Goal: Navigation & Orientation: Find specific page/section

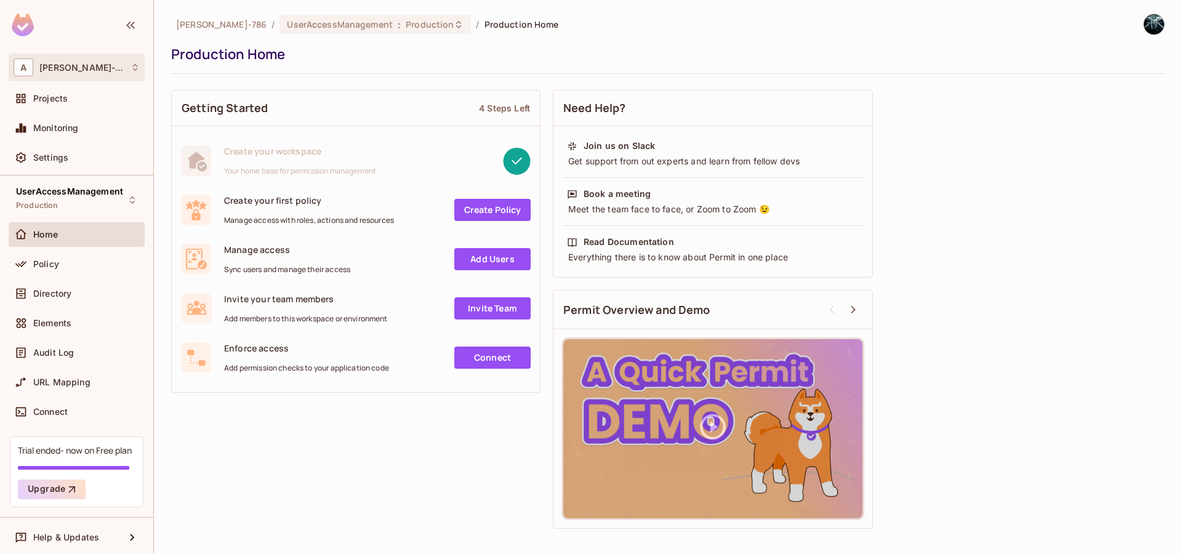
click at [121, 65] on div "A Arunkumar-786" at bounding box center [77, 67] width 126 height 18
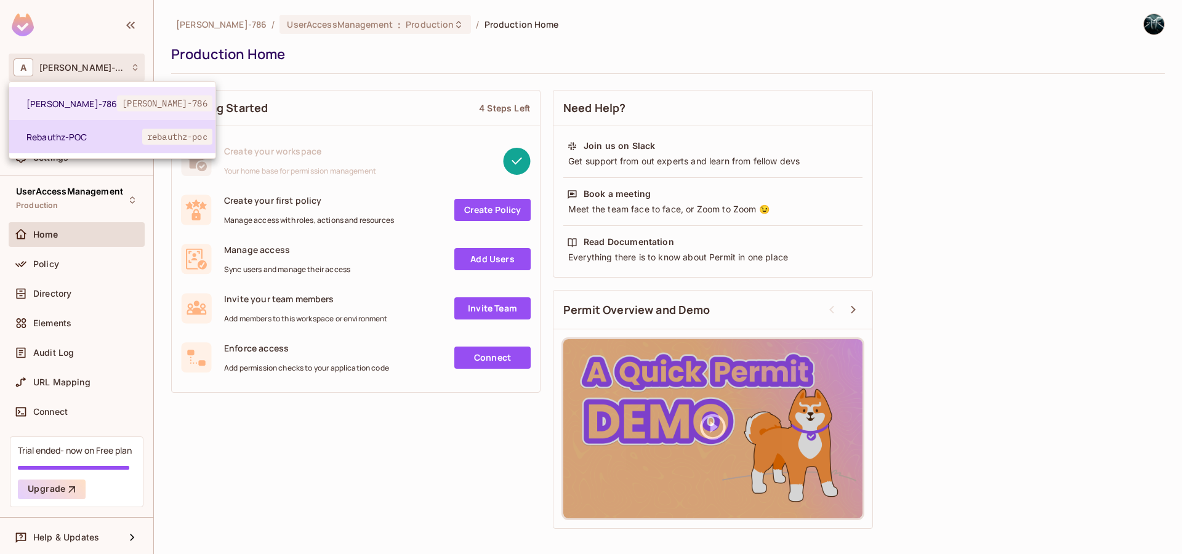
click at [80, 144] on li "Rebauthz-POC rebauthz-poc" at bounding box center [112, 136] width 206 height 33
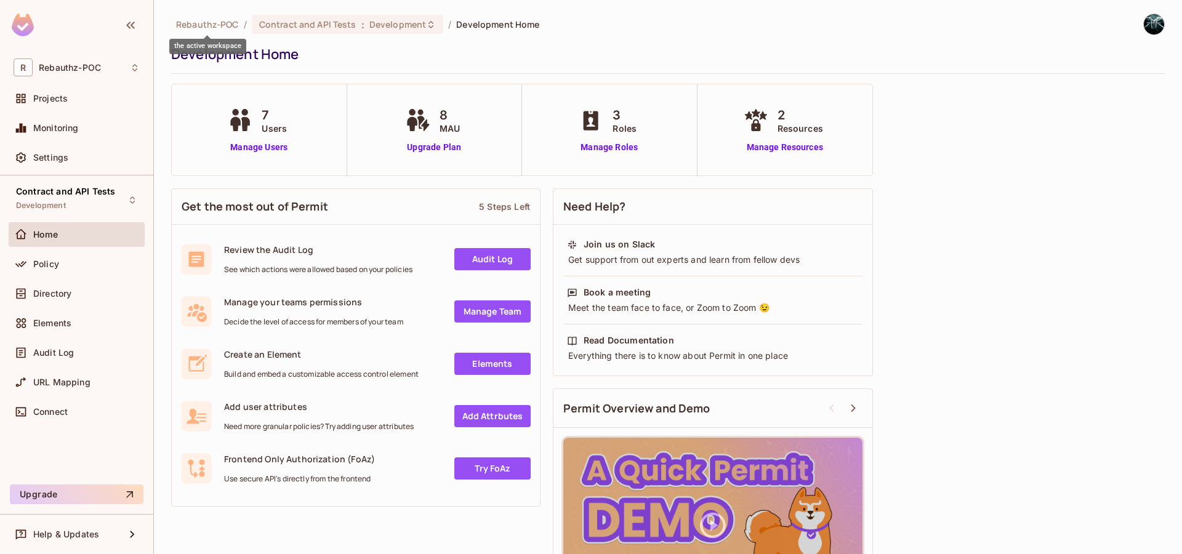
click at [195, 23] on span "Rebauthz-POC" at bounding box center [207, 24] width 63 height 12
drag, startPoint x: 175, startPoint y: 26, endPoint x: 238, endPoint y: 27, distance: 62.2
click at [238, 27] on div "Rebauthz-POC / Contract and API Tests : Development / Development Home" at bounding box center [355, 25] width 368 height 22
click at [213, 28] on span "Rebauthz-POC" at bounding box center [207, 24] width 63 height 12
click at [106, 202] on div "Contract and API Tests Development" at bounding box center [65, 200] width 99 height 26
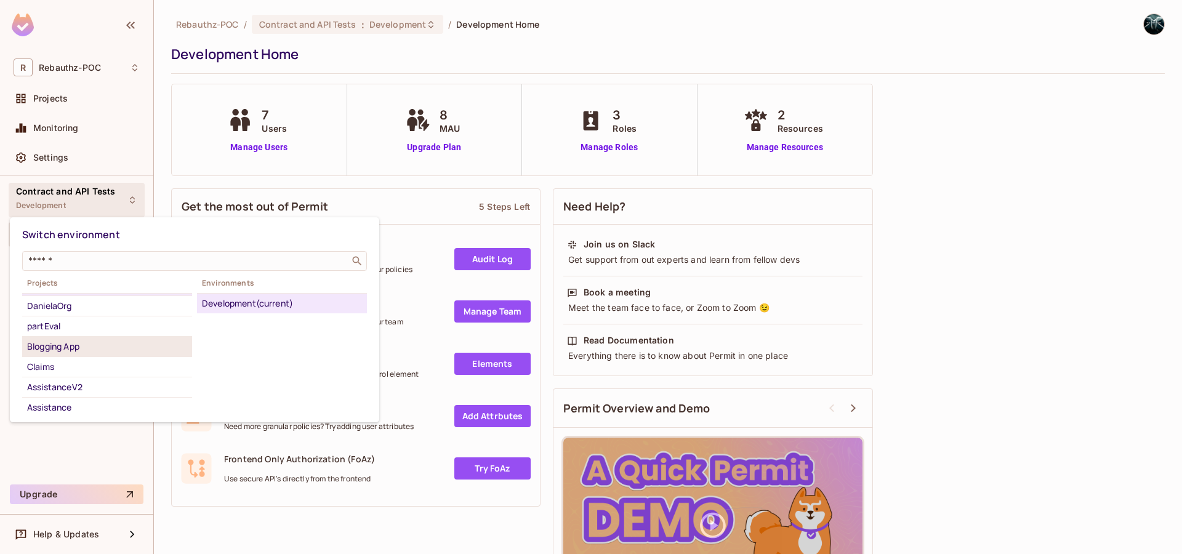
scroll to position [19, 0]
click at [89, 77] on div at bounding box center [591, 277] width 1182 height 554
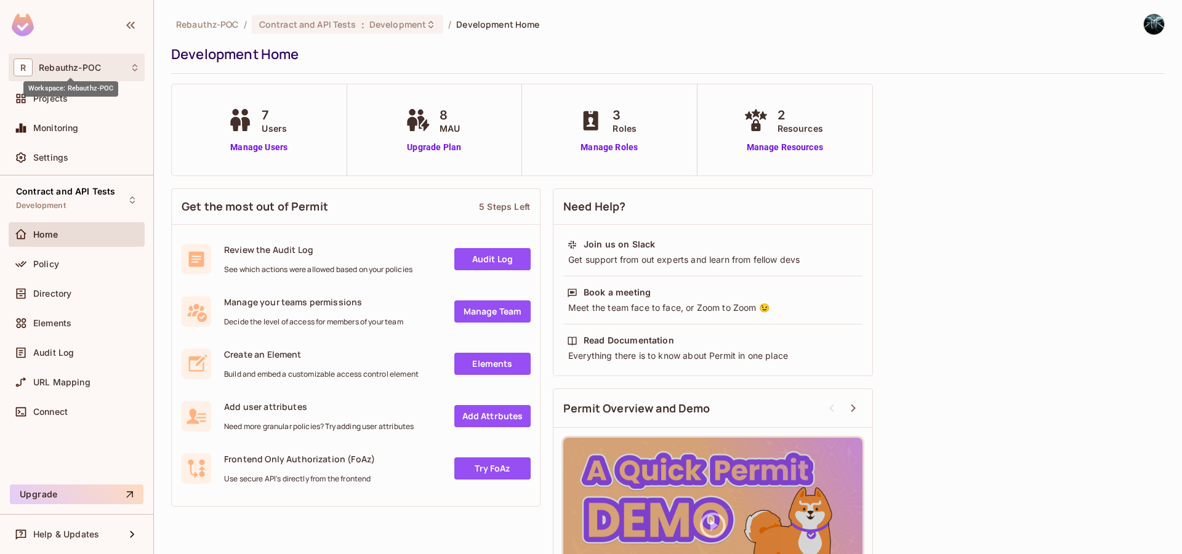
click at [88, 67] on span "Rebauthz-POC" at bounding box center [70, 68] width 62 height 10
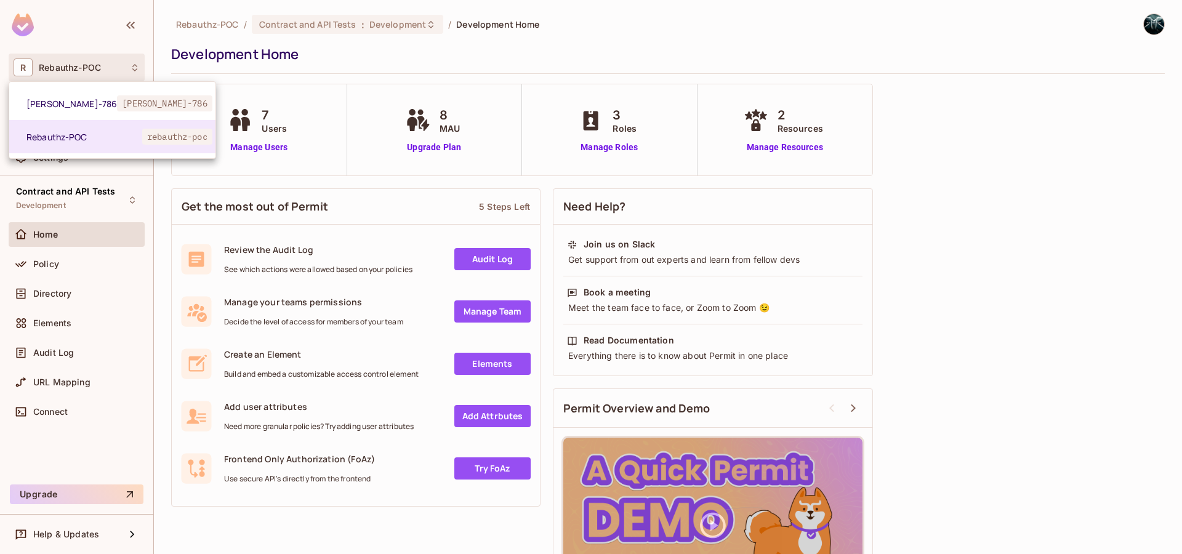
click at [183, 49] on div at bounding box center [591, 277] width 1182 height 554
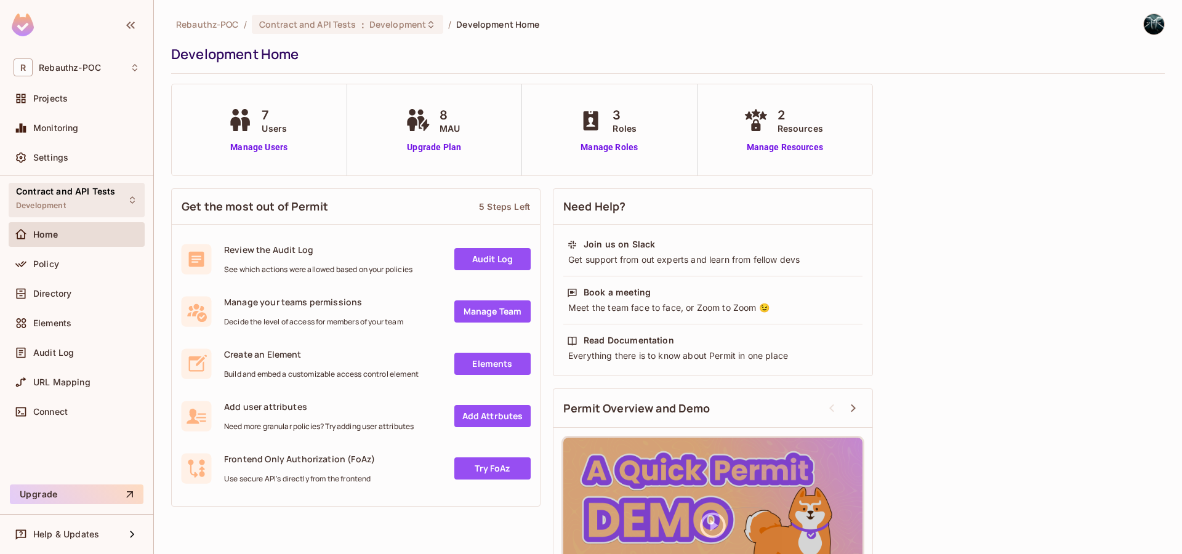
click at [116, 197] on div "Contract and API Tests Development" at bounding box center [77, 200] width 136 height 34
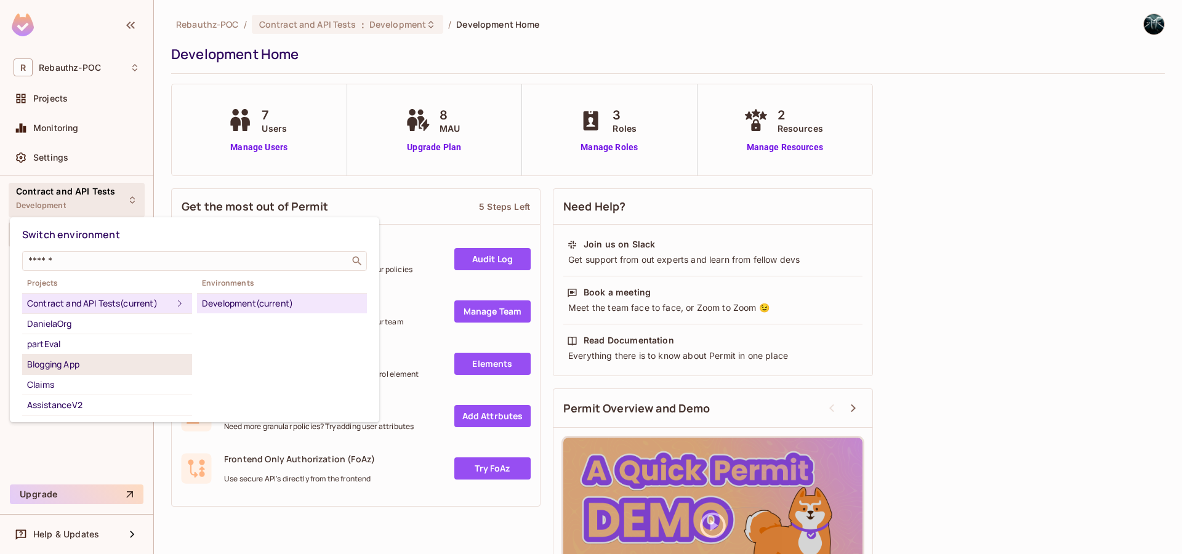
click at [62, 369] on div "Blogging App" at bounding box center [107, 364] width 160 height 15
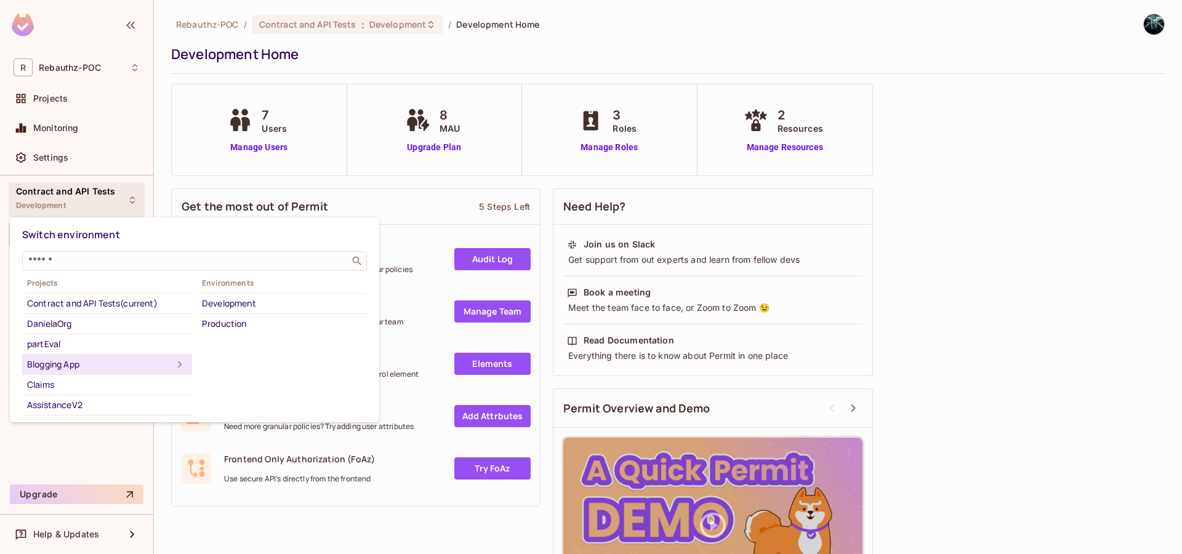
click at [66, 368] on div "Blogging App" at bounding box center [99, 364] width 145 height 15
click at [236, 307] on div "Development" at bounding box center [282, 303] width 160 height 15
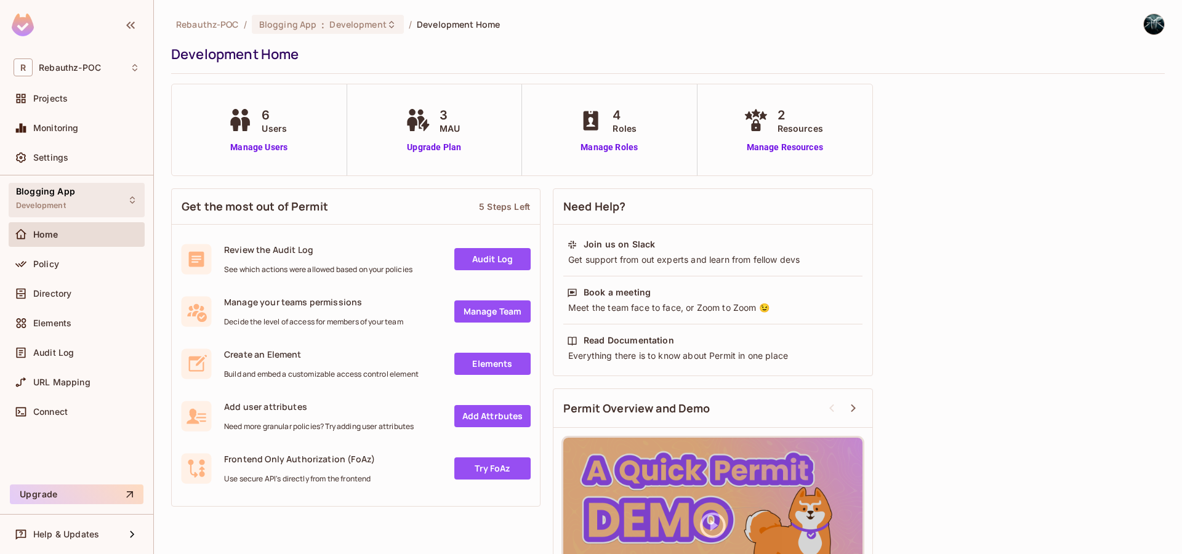
click at [77, 205] on div "Blogging App Development" at bounding box center [77, 200] width 136 height 34
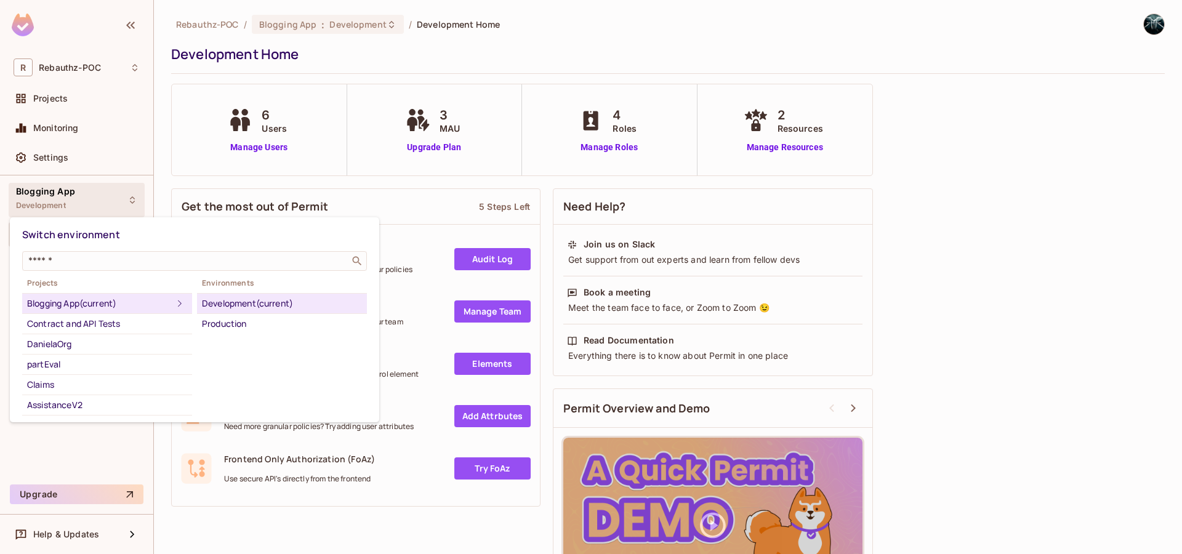
click at [957, 252] on div at bounding box center [591, 277] width 1182 height 554
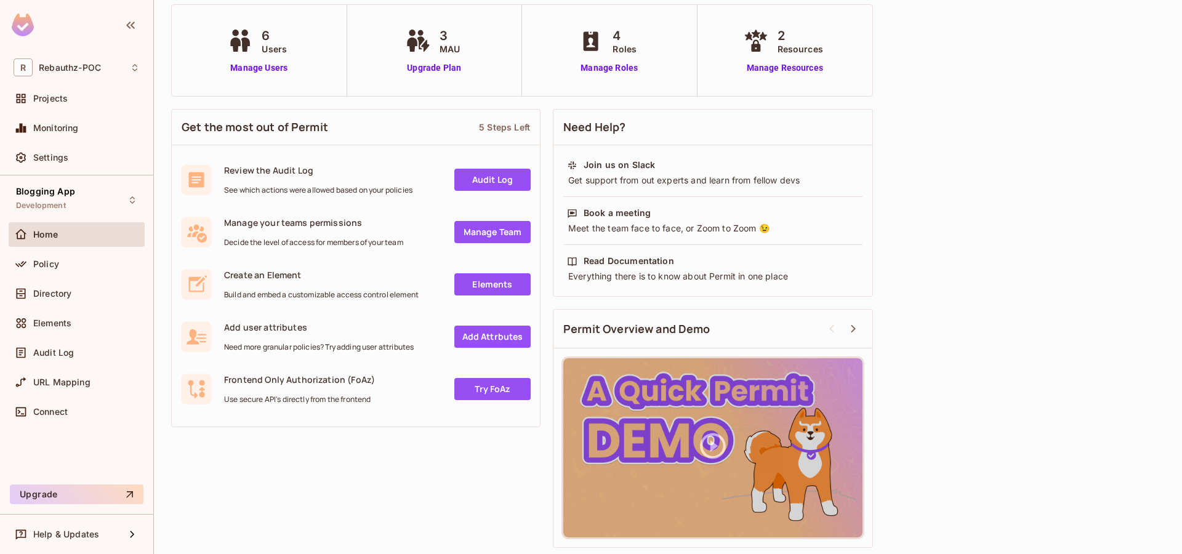
scroll to position [0, 0]
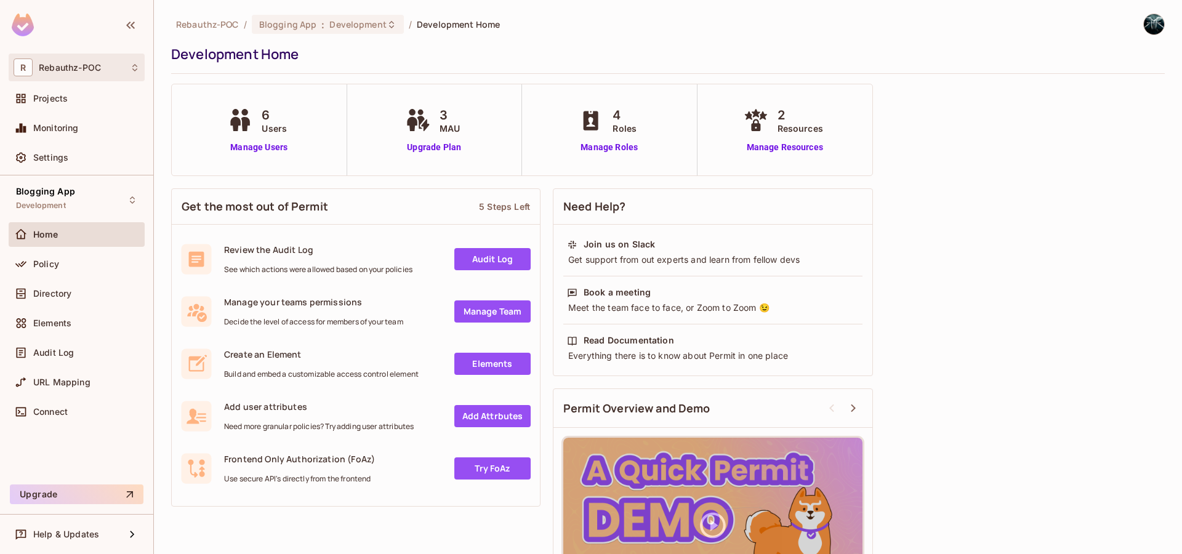
click at [132, 70] on icon at bounding box center [135, 68] width 10 height 10
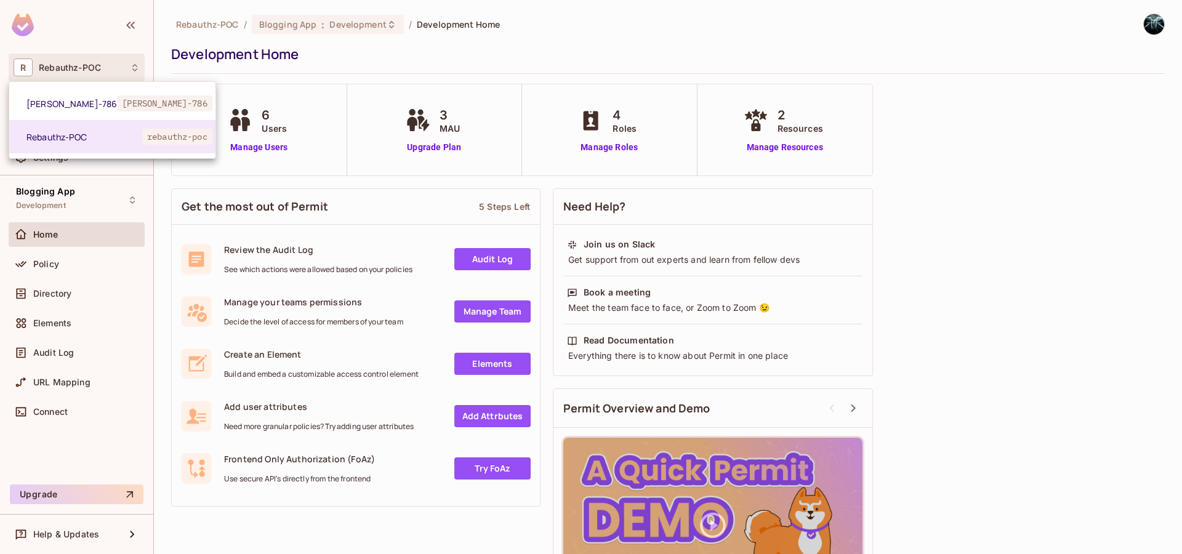
click at [132, 70] on div at bounding box center [591, 277] width 1182 height 554
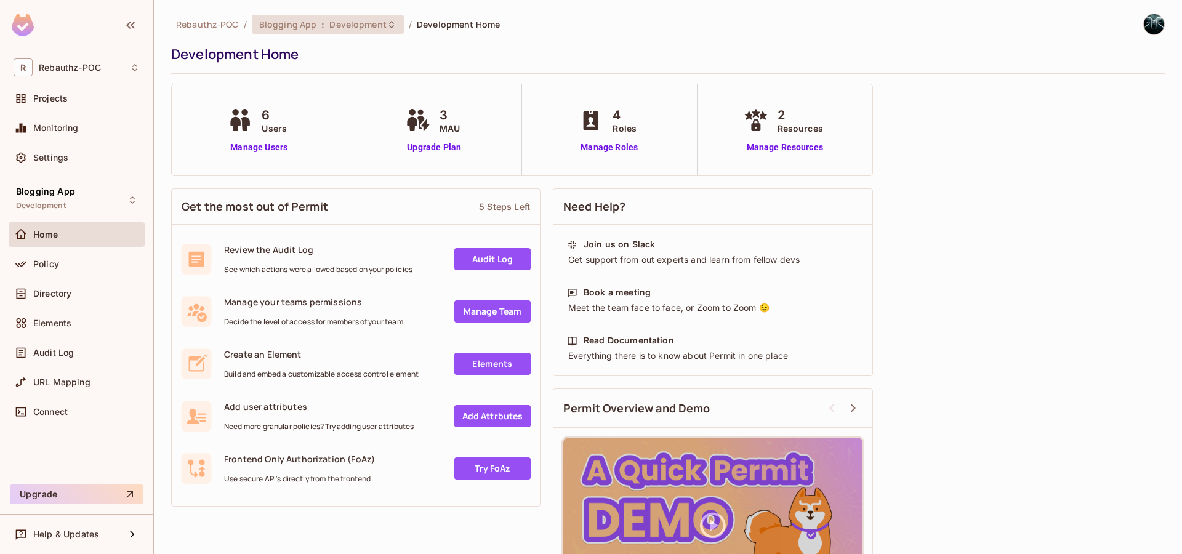
click at [365, 23] on span "Development" at bounding box center [357, 24] width 57 height 12
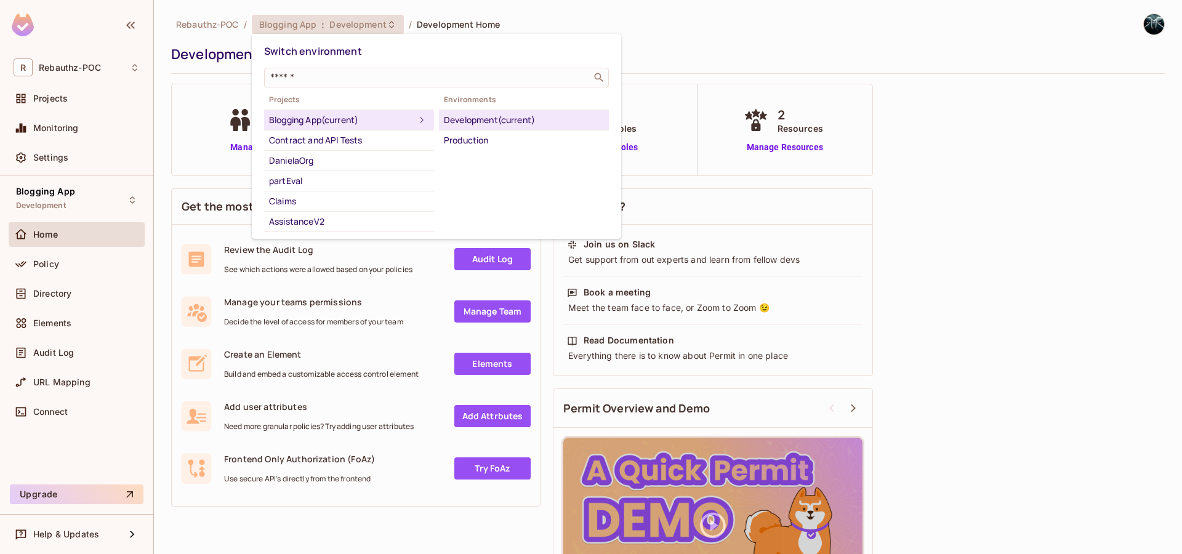
click at [329, 118] on div "Blogging App (current)" at bounding box center [341, 120] width 145 height 15
click at [468, 140] on div "Production" at bounding box center [524, 140] width 160 height 15
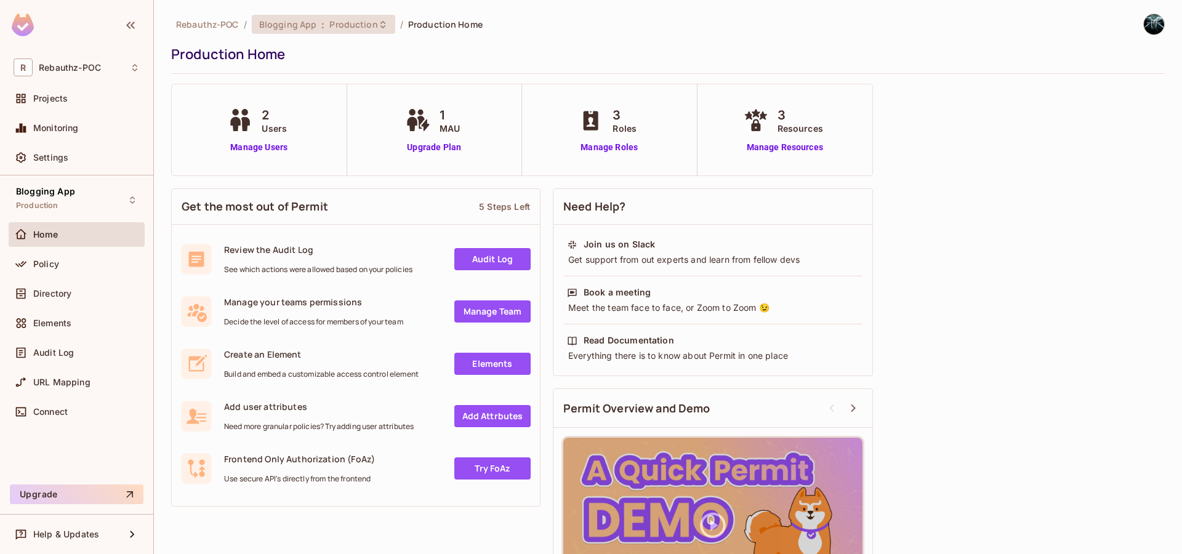
click at [312, 26] on span "Blogging App" at bounding box center [288, 24] width 58 height 12
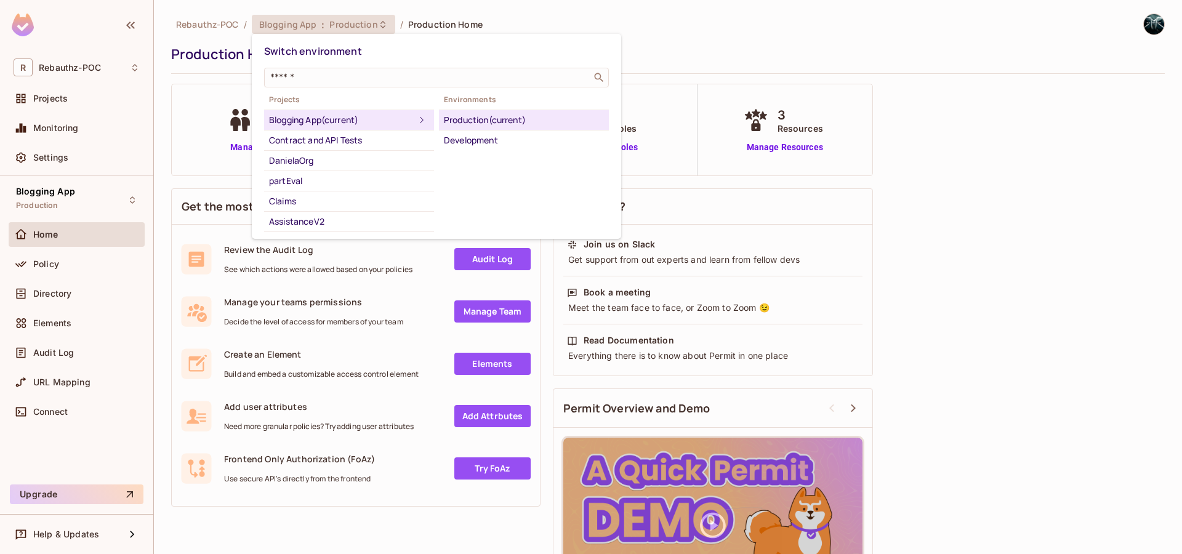
click at [292, 122] on div "Blogging App (current)" at bounding box center [341, 120] width 145 height 15
click at [909, 244] on div at bounding box center [591, 277] width 1182 height 554
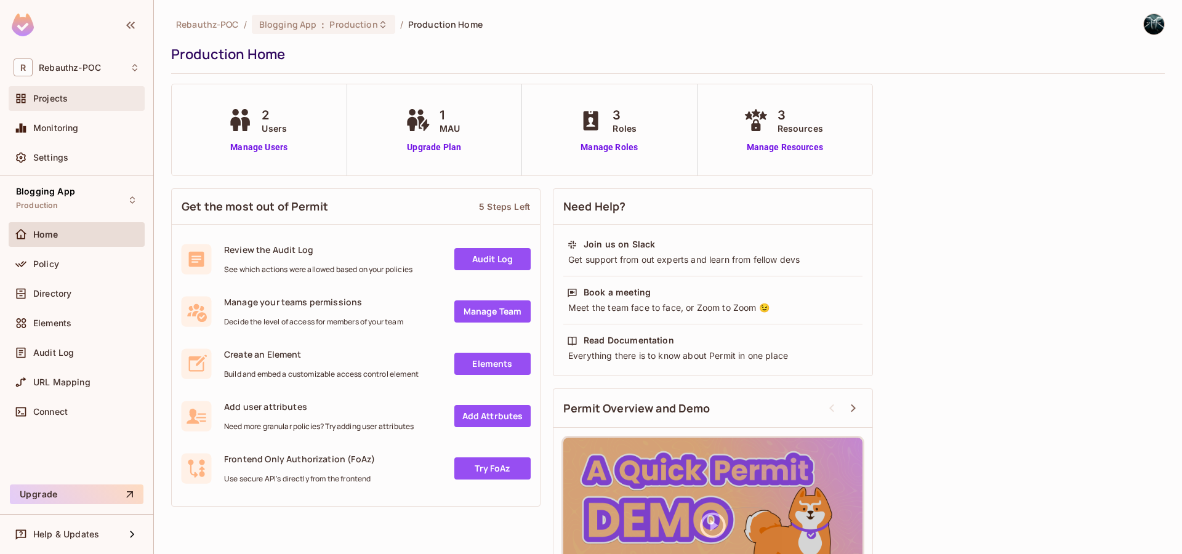
click at [54, 97] on span "Projects" at bounding box center [50, 99] width 34 height 10
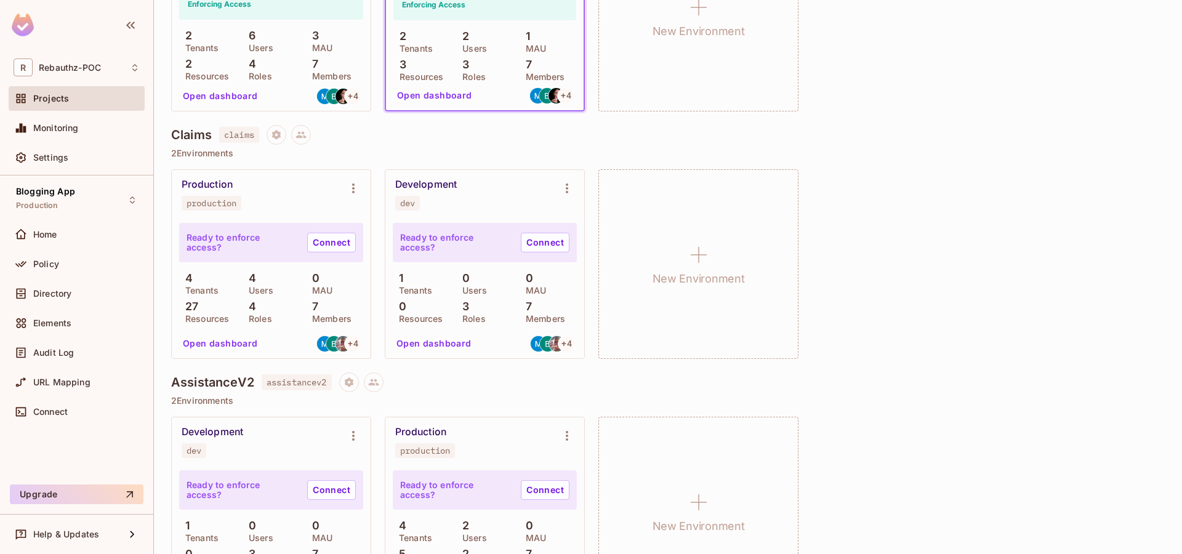
scroll to position [763, 0]
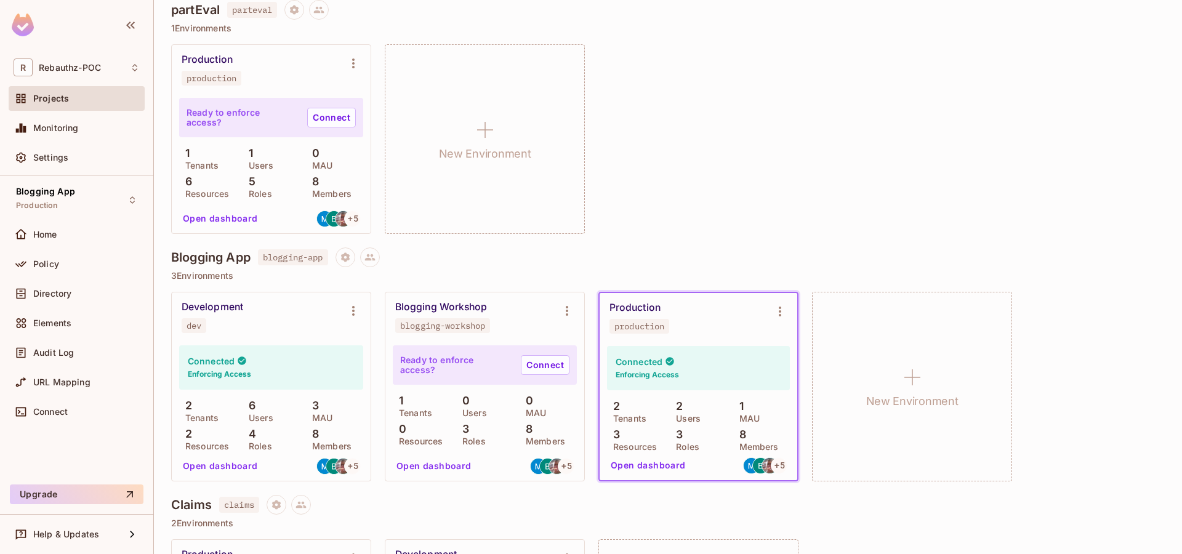
scroll to position [676, 0]
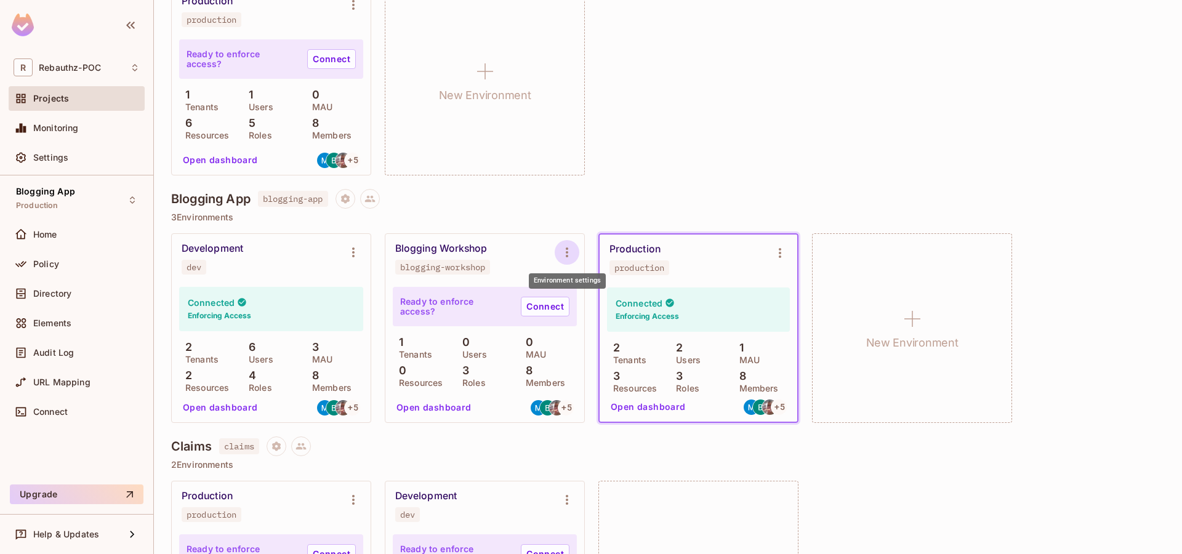
click at [566, 253] on icon "Environment settings" at bounding box center [567, 252] width 15 height 15
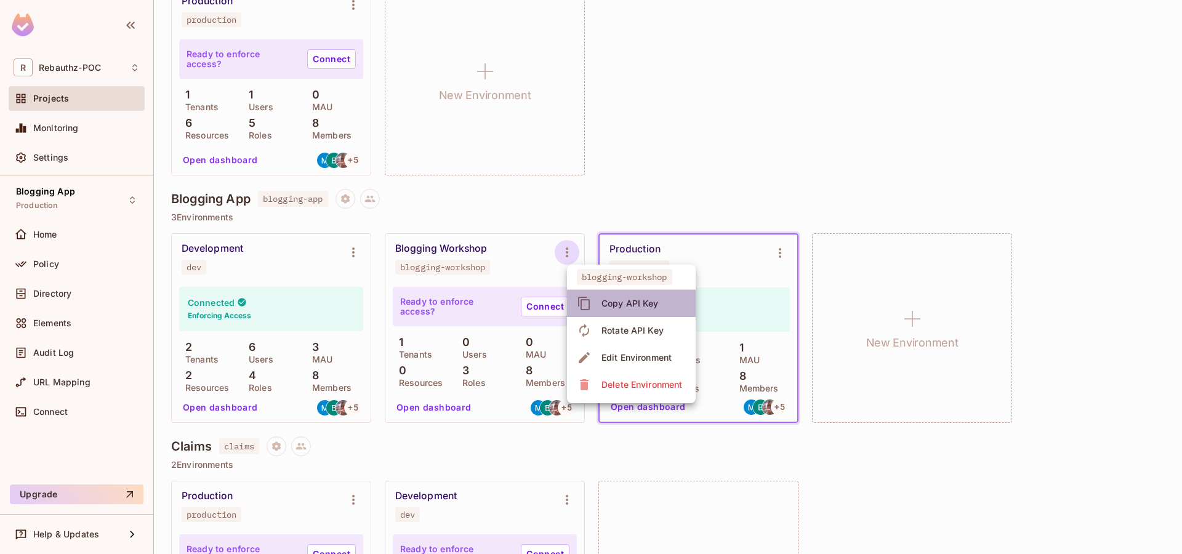
click at [623, 308] on div "Copy API Key" at bounding box center [629, 303] width 57 height 12
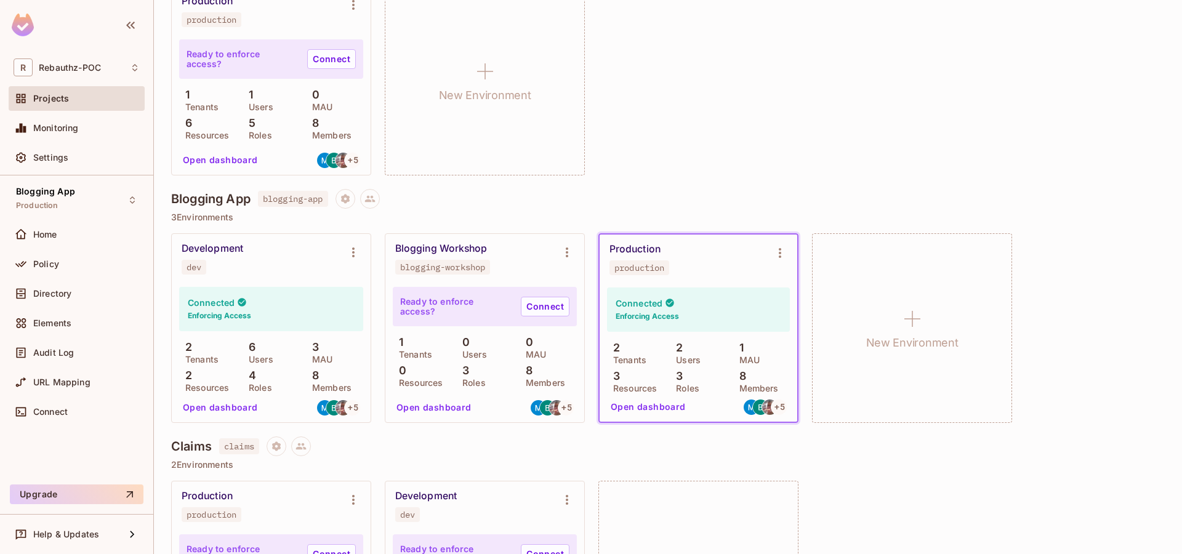
click at [506, 260] on div "Blogging Workshop blogging-workshop" at bounding box center [474, 259] width 159 height 32
click at [542, 251] on div "Blogging Workshop blogging-workshop" at bounding box center [474, 259] width 159 height 32
click at [574, 201] on div "Blogging App blogging-app" at bounding box center [668, 199] width 994 height 20
click at [508, 268] on div "Blogging Workshop blogging-workshop" at bounding box center [474, 259] width 159 height 32
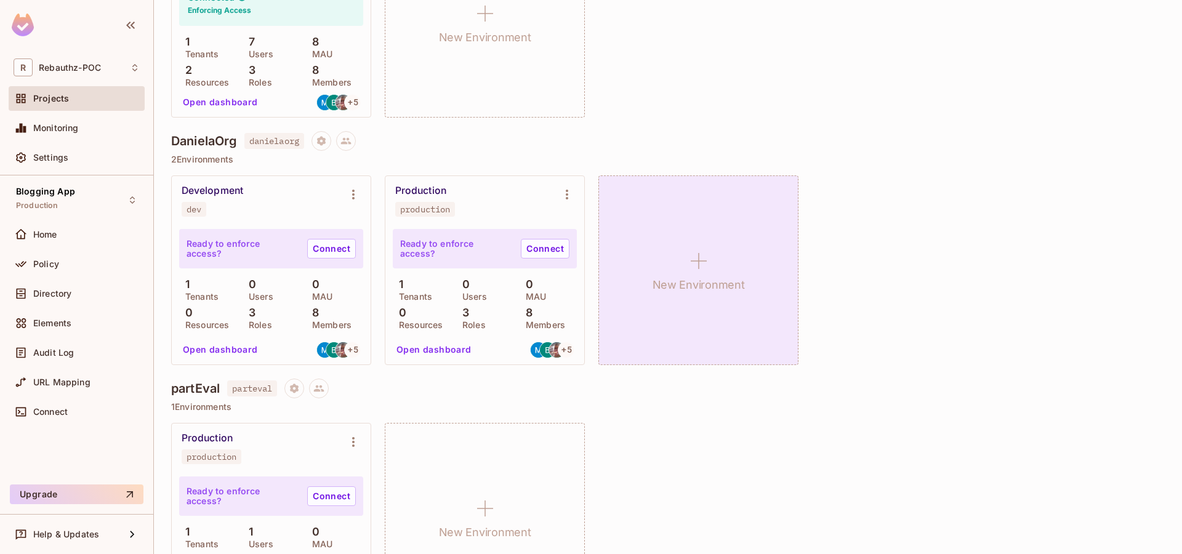
scroll to position [339, 0]
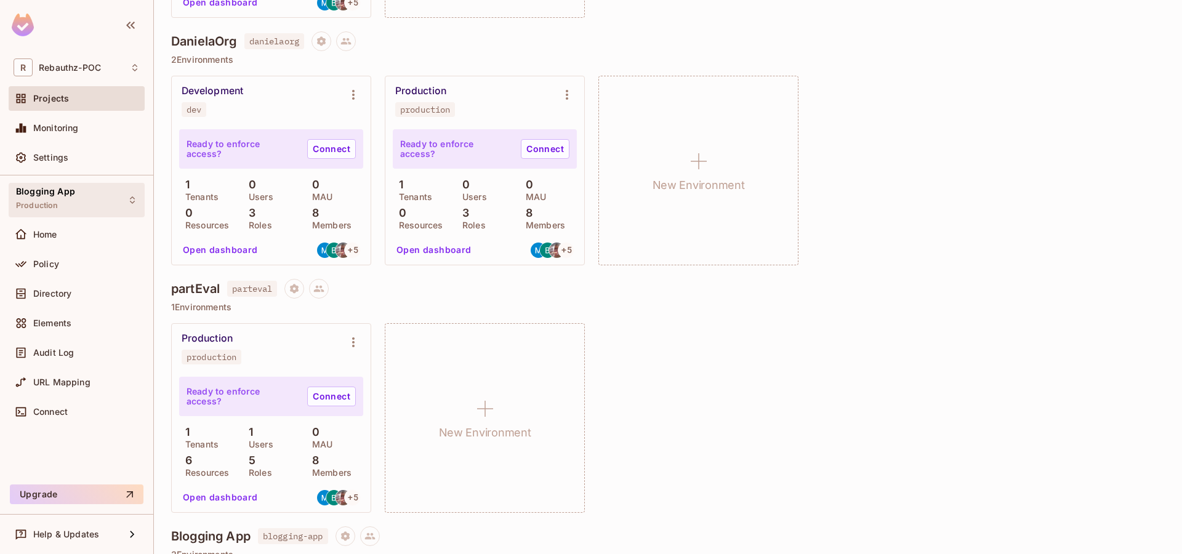
click at [102, 200] on div "Blogging App Production" at bounding box center [77, 200] width 136 height 34
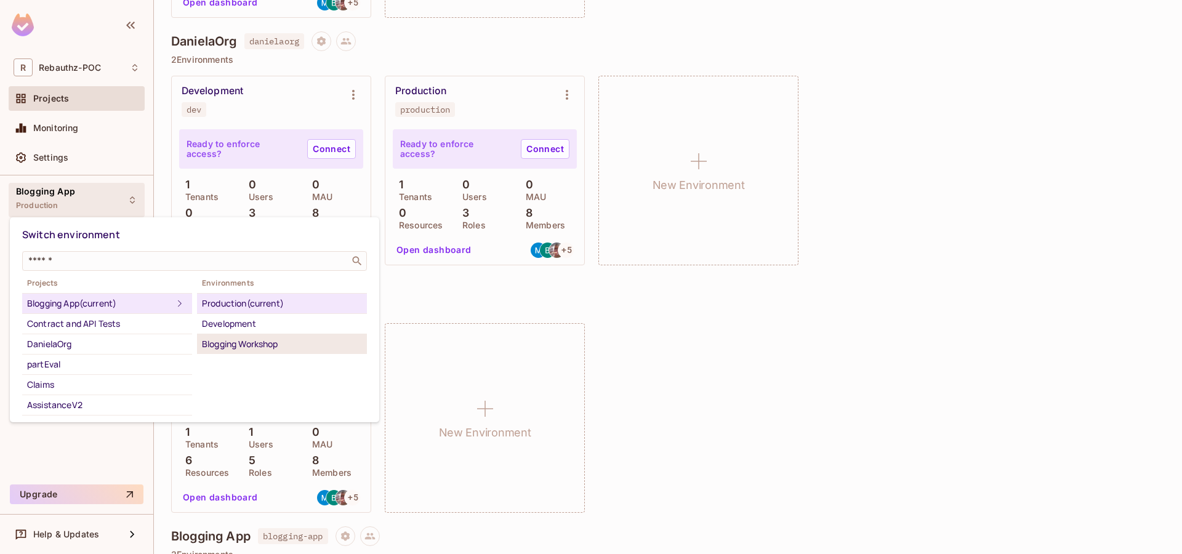
click at [237, 350] on div "Blogging Workshop" at bounding box center [282, 344] width 160 height 15
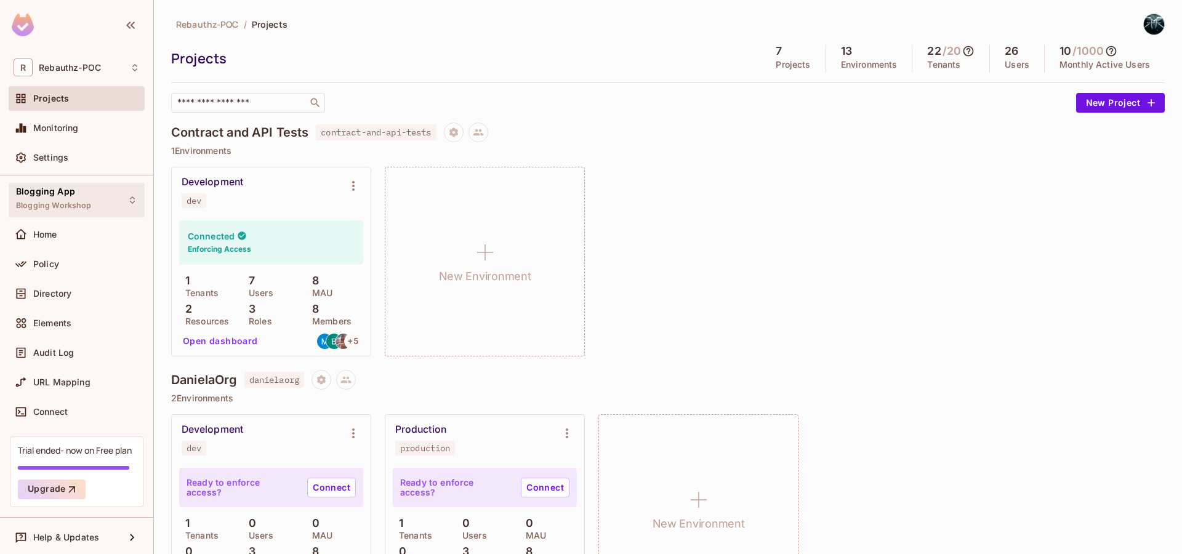
click at [104, 194] on div "Blogging App Blogging Workshop" at bounding box center [77, 200] width 136 height 34
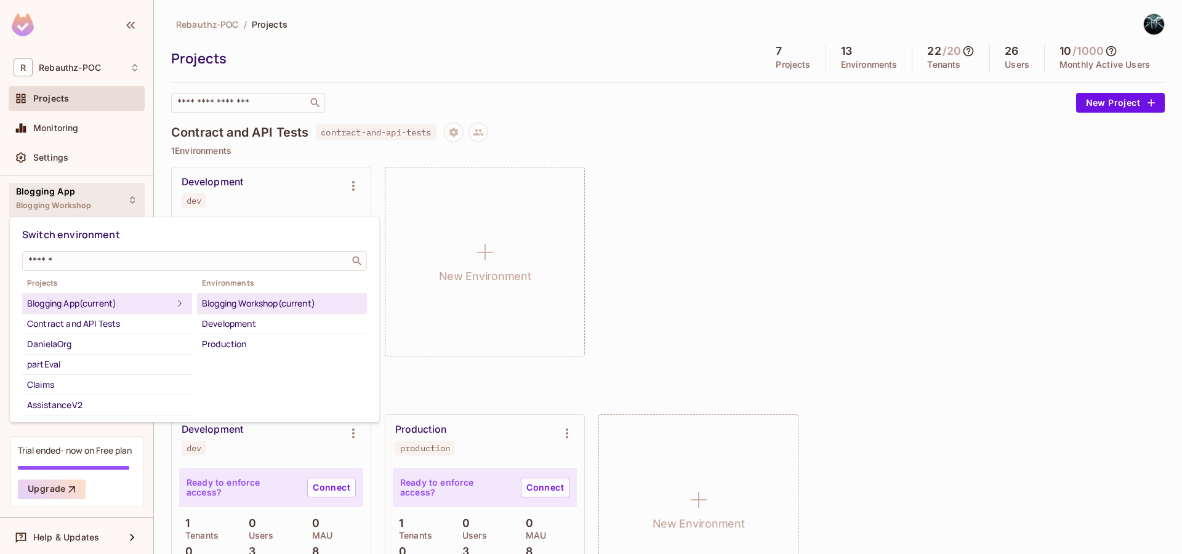
click at [262, 307] on div "Blogging Workshop (current)" at bounding box center [282, 303] width 160 height 15
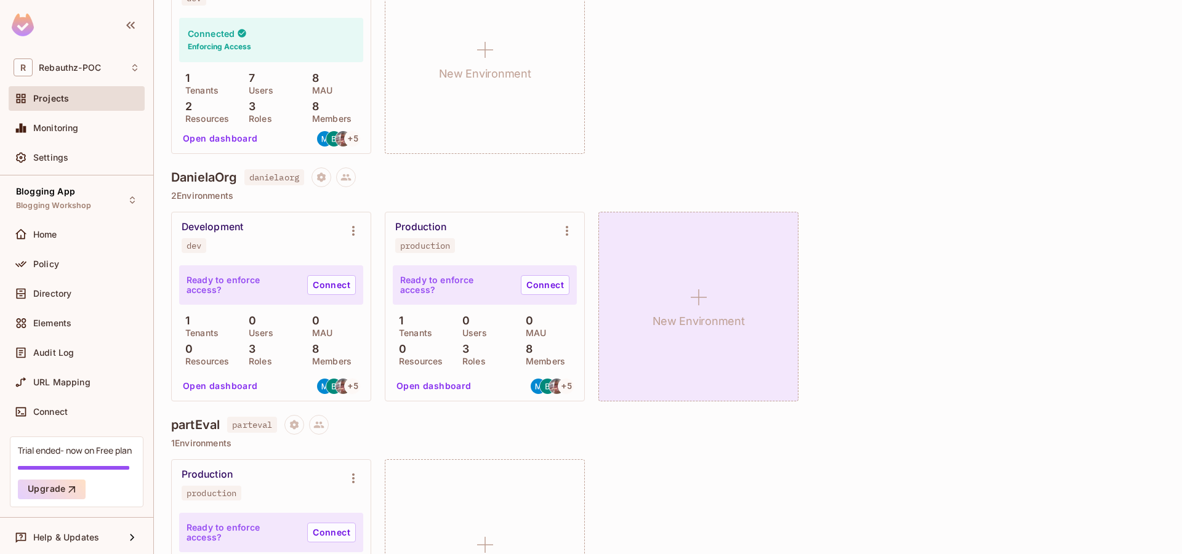
scroll to position [307, 0]
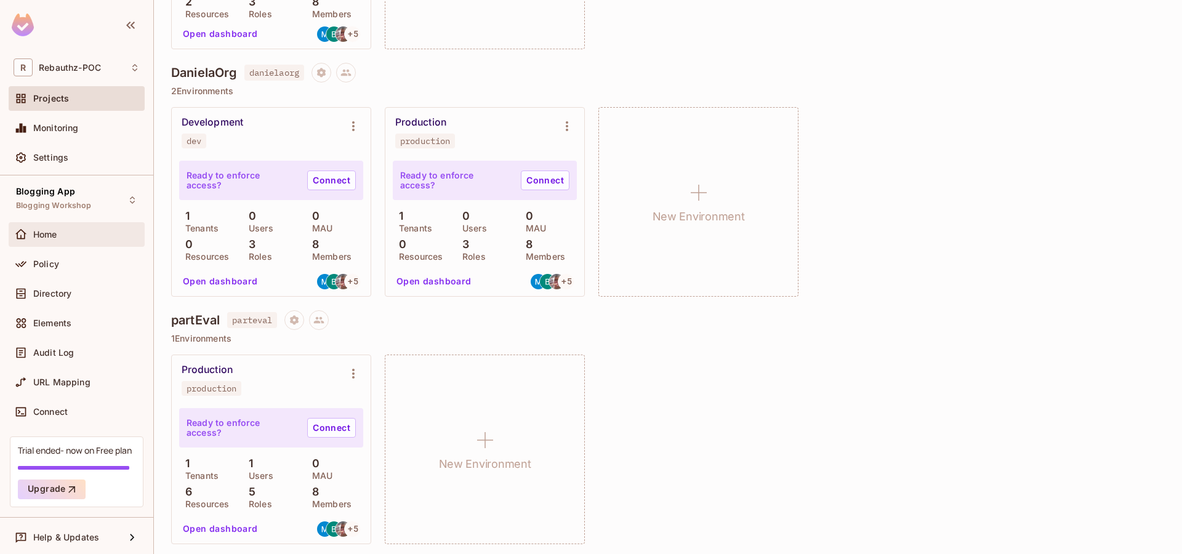
click at [42, 235] on span "Home" at bounding box center [45, 235] width 24 height 10
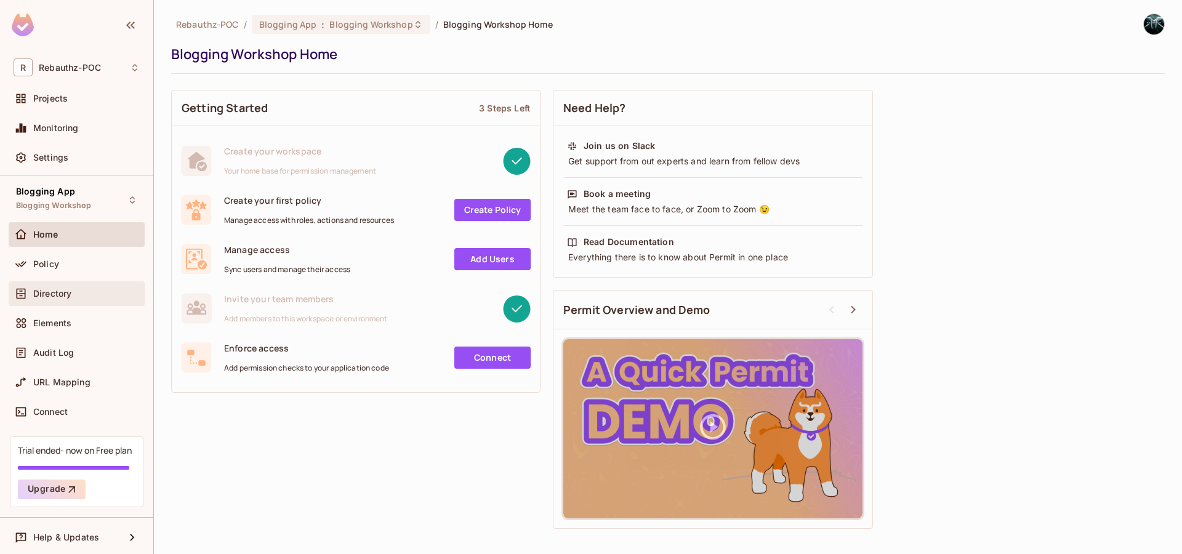
click at [58, 292] on span "Directory" at bounding box center [52, 294] width 38 height 10
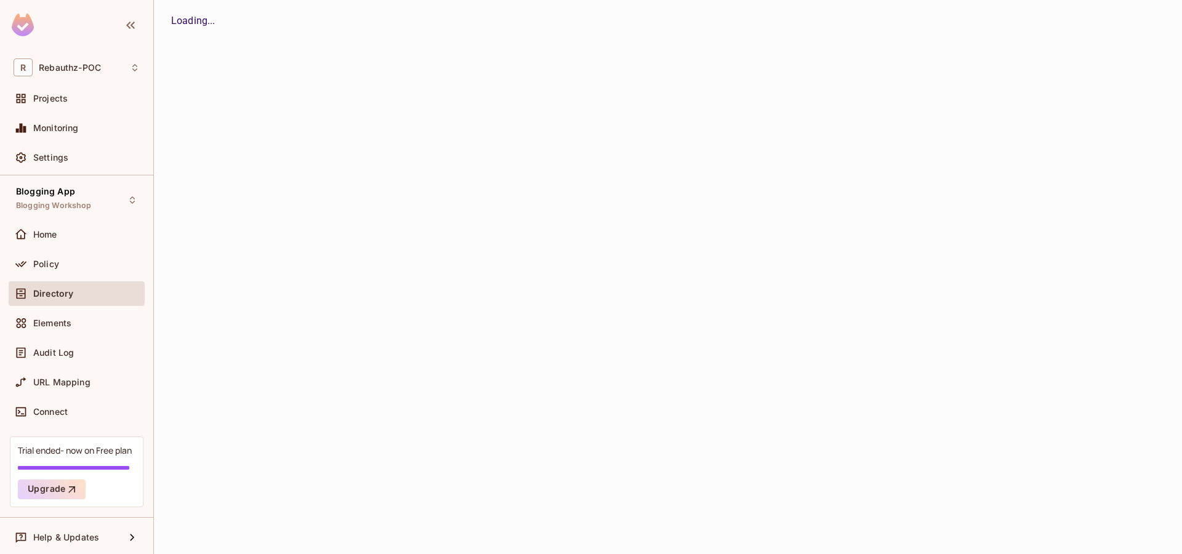
click at [42, 294] on span "Directory" at bounding box center [53, 294] width 40 height 10
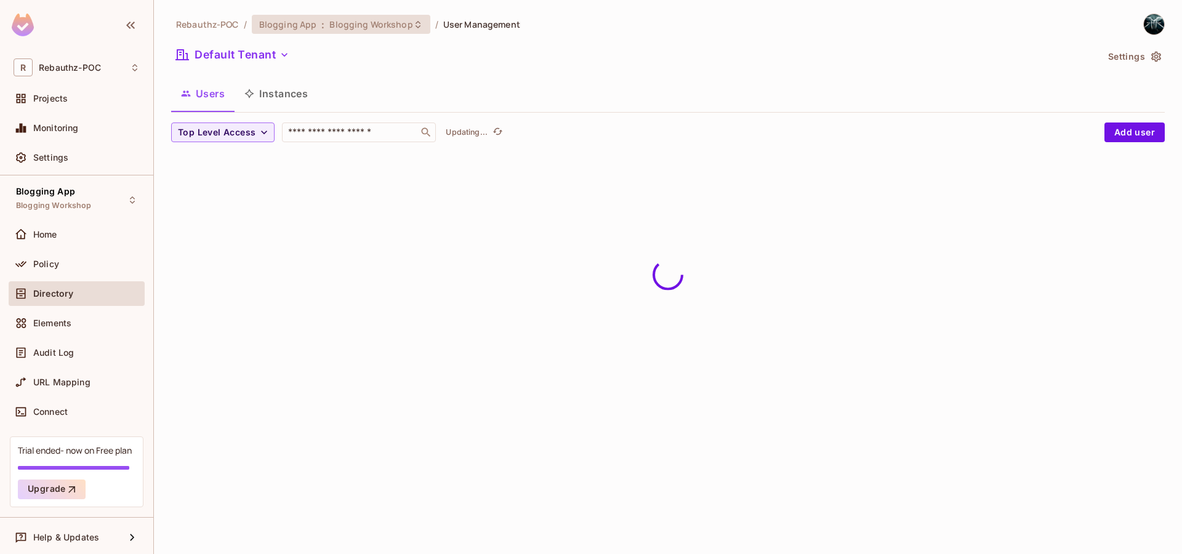
click at [413, 24] on icon at bounding box center [418, 25] width 10 height 10
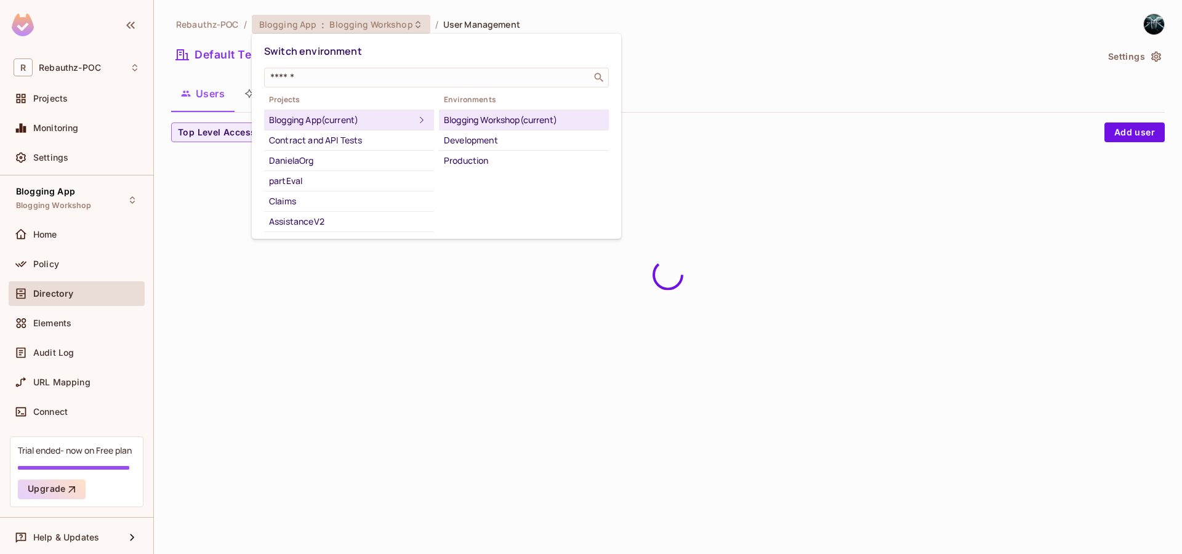
click at [219, 318] on div at bounding box center [591, 277] width 1182 height 554
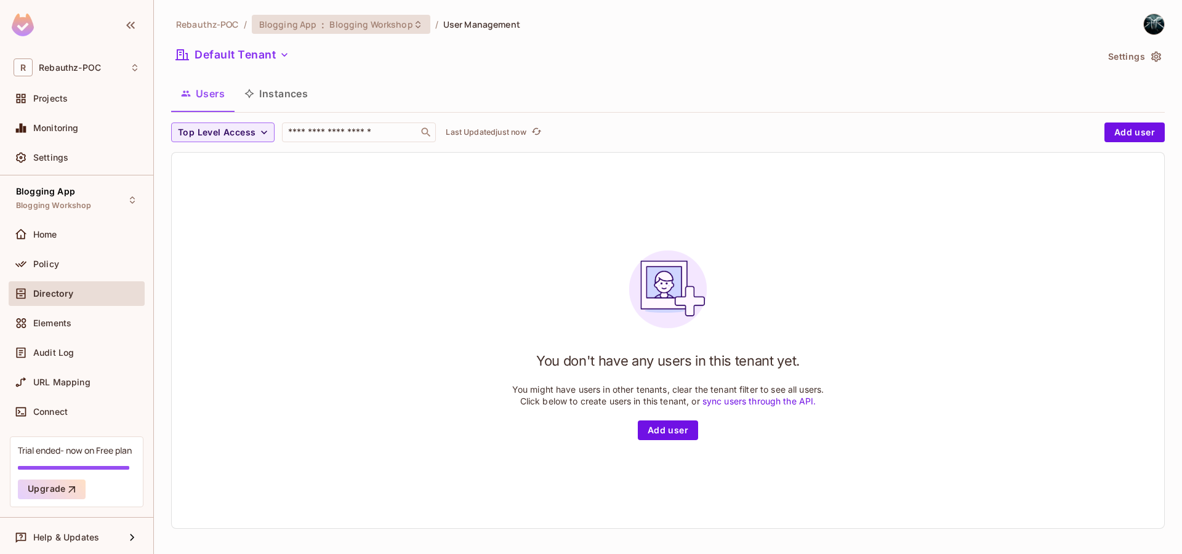
click at [413, 22] on icon at bounding box center [418, 25] width 10 height 10
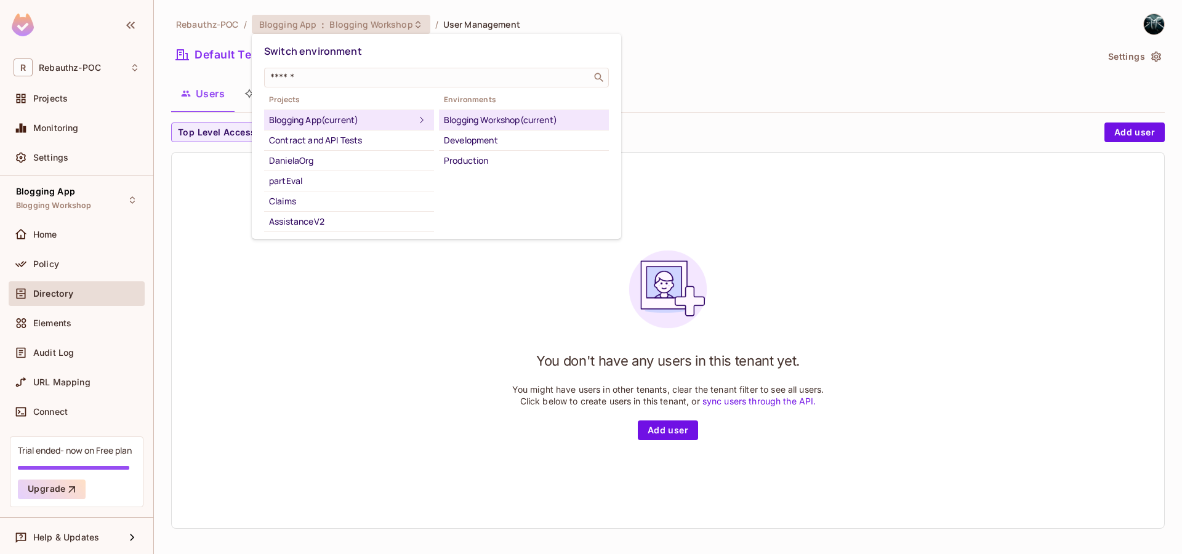
click at [462, 118] on div "Blogging Workshop (current)" at bounding box center [524, 120] width 160 height 15
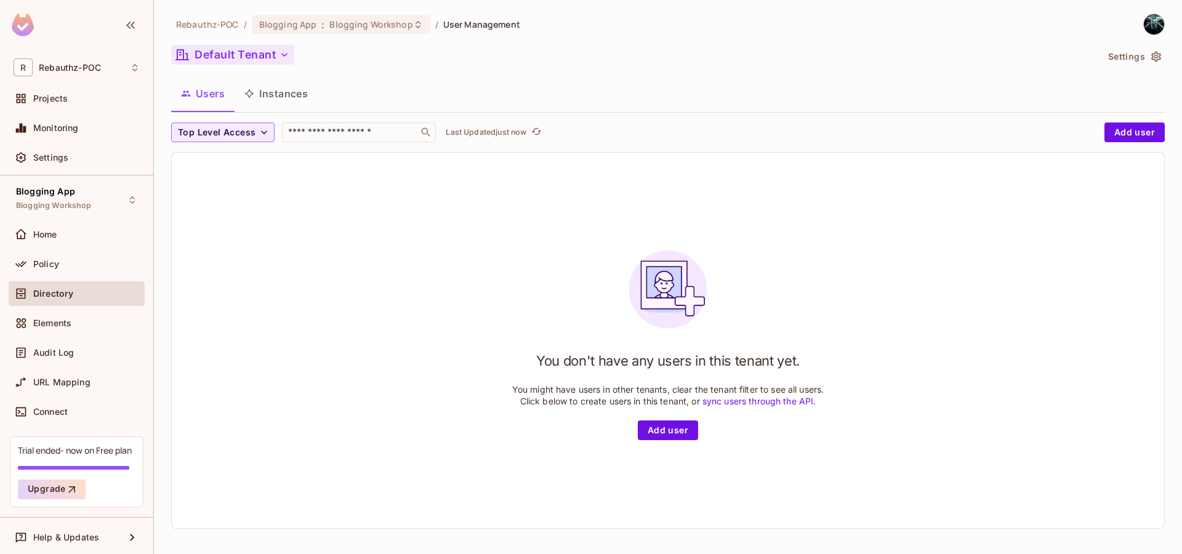
click at [286, 54] on icon "button" at bounding box center [284, 55] width 12 height 12
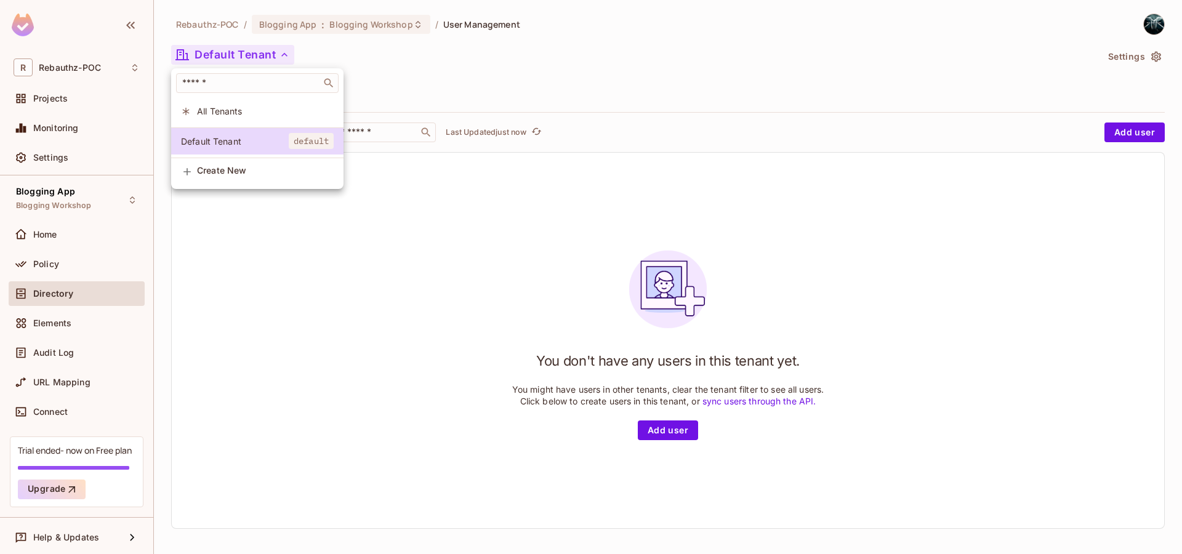
click at [389, 73] on div at bounding box center [591, 277] width 1182 height 554
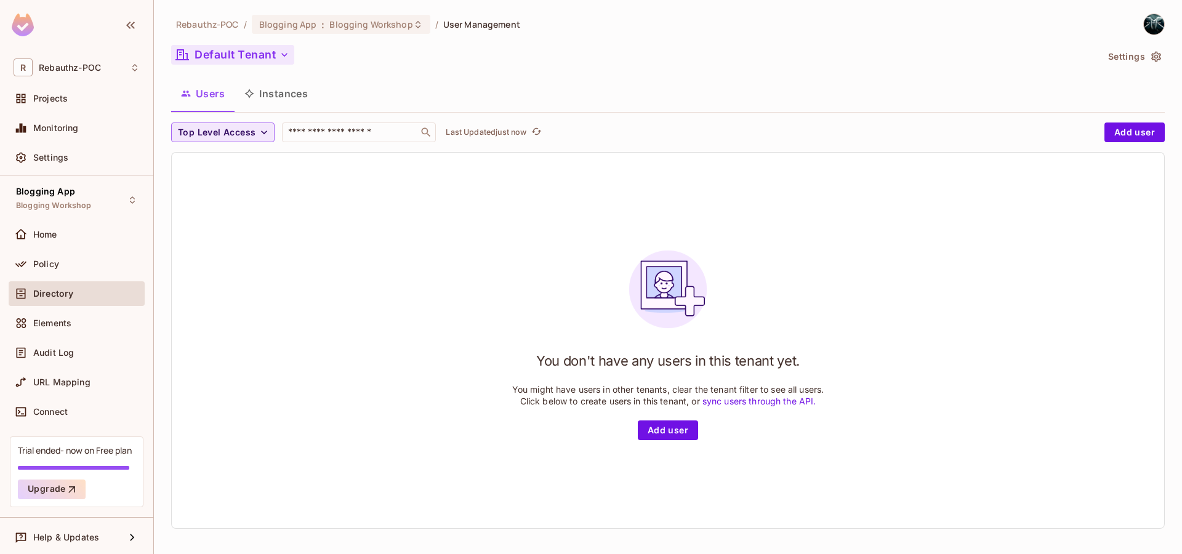
click at [261, 132] on icon "button" at bounding box center [264, 133] width 6 height 4
click at [261, 132] on div at bounding box center [591, 277] width 1182 height 554
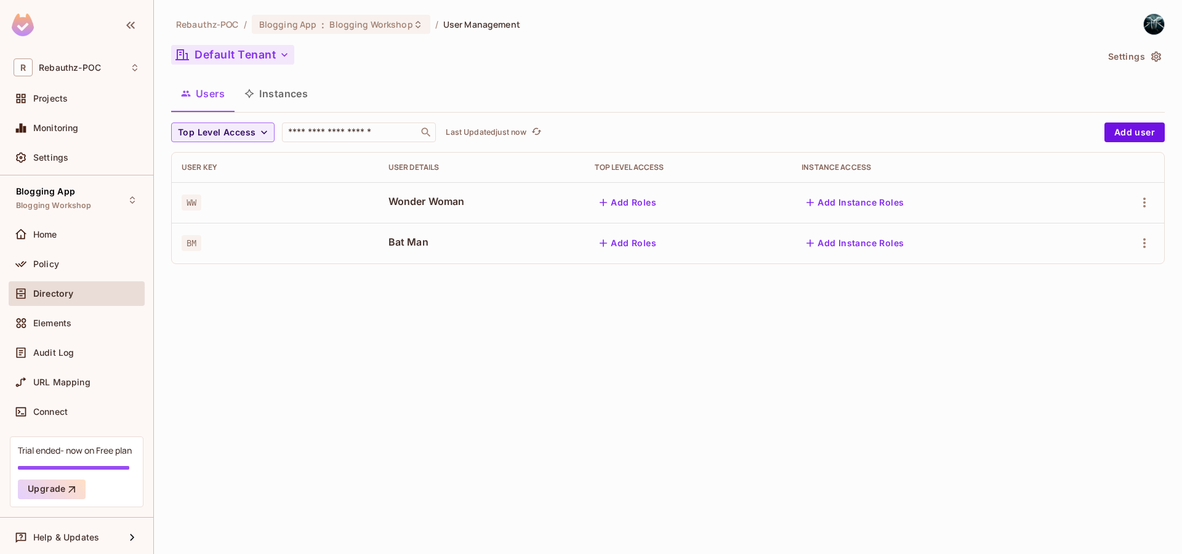
click at [284, 54] on icon "button" at bounding box center [284, 55] width 12 height 12
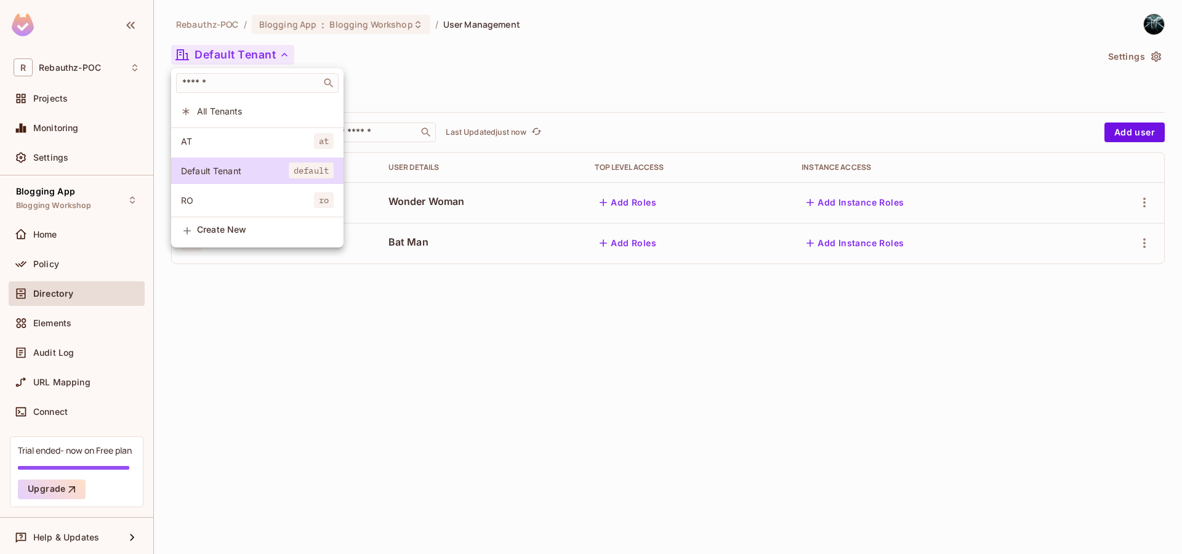
click at [382, 338] on div at bounding box center [591, 277] width 1182 height 554
